Goal: Task Accomplishment & Management: Manage account settings

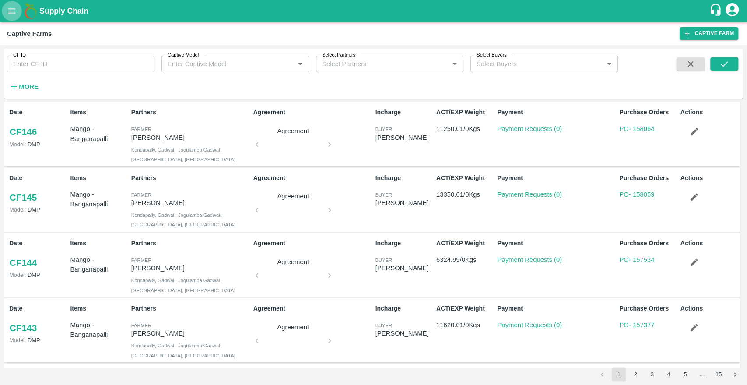
click at [10, 16] on button "open drawer" at bounding box center [12, 11] width 20 height 20
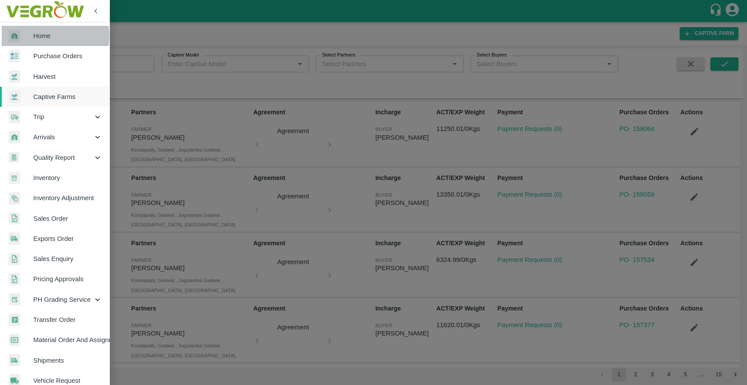
click at [39, 36] on span "Home" at bounding box center [67, 36] width 69 height 10
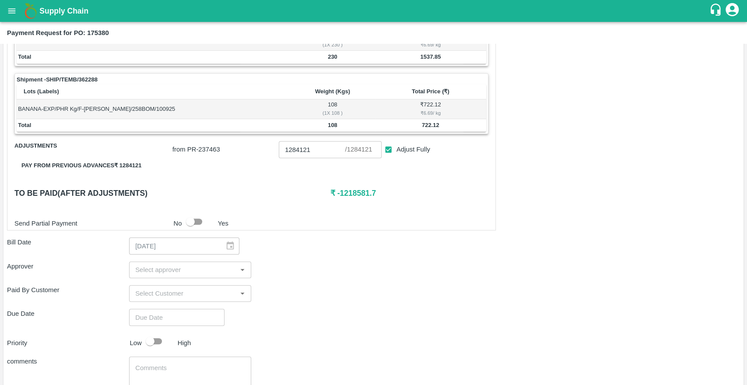
scroll to position [381, 0]
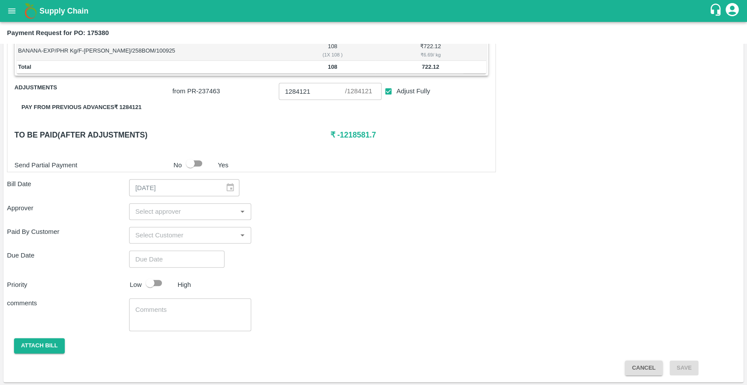
click at [641, 366] on button "Cancel" at bounding box center [644, 367] width 38 height 15
